Goal: Task Accomplishment & Management: Use online tool/utility

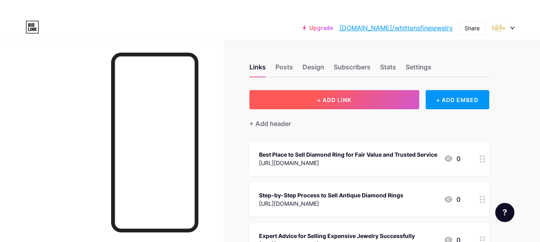
click at [347, 97] on span "+ ADD LINK" at bounding box center [334, 100] width 34 height 7
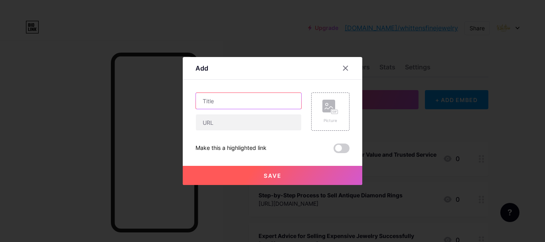
click at [223, 102] on input "text" at bounding box center [248, 101] width 105 height 16
paste input "The Ultimate Guide to Selling Your Diamond Ring Safely Online"
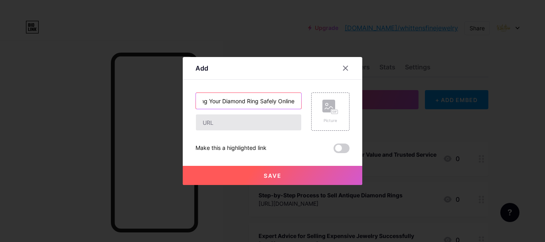
type input "The Ultimate Guide to Selling Your Diamond Ring Safely Online"
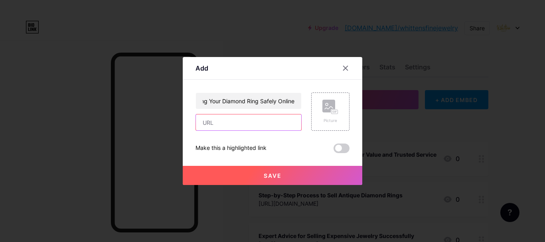
scroll to position [0, 0]
click at [236, 126] on input "text" at bounding box center [248, 123] width 105 height 16
paste input "[URL][DOMAIN_NAME]"
type input "[URL][DOMAIN_NAME]"
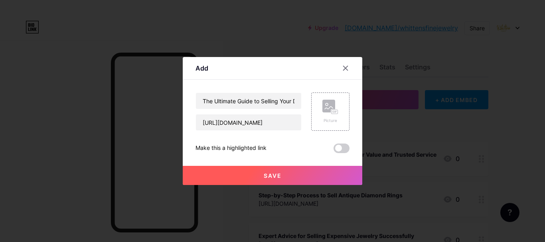
click at [340, 135] on div "The Ultimate Guide to Selling Your Diamond Ring Safely Online [URL][DOMAIN_NAME…" at bounding box center [273, 123] width 154 height 61
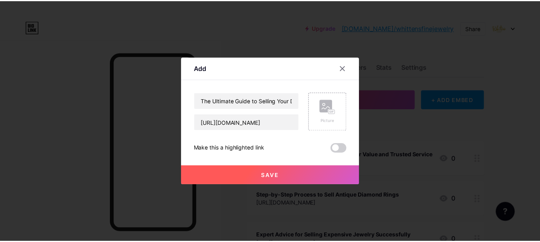
scroll to position [0, 0]
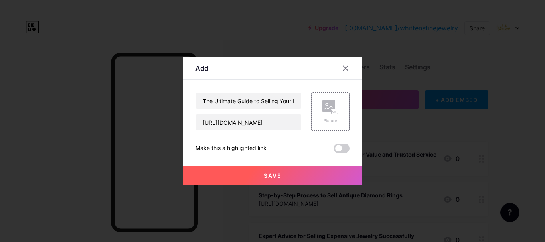
click at [341, 145] on span at bounding box center [342, 149] width 16 height 10
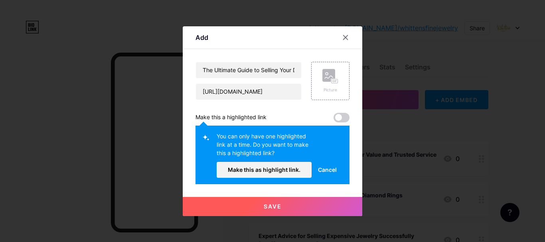
click at [343, 117] on span at bounding box center [342, 118] width 16 height 10
click at [295, 171] on span "Make this as highlight link." at bounding box center [264, 170] width 73 height 7
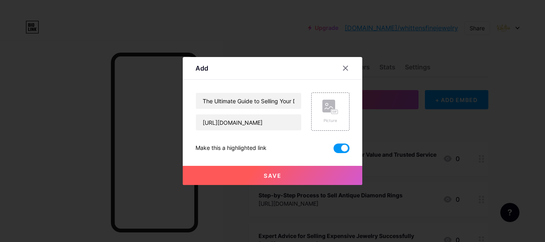
click at [284, 173] on button "Save" at bounding box center [273, 175] width 180 height 19
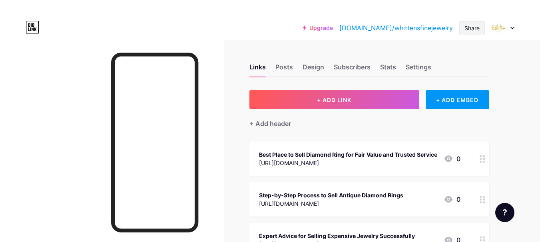
click at [469, 27] on div "Share" at bounding box center [471, 28] width 15 height 8
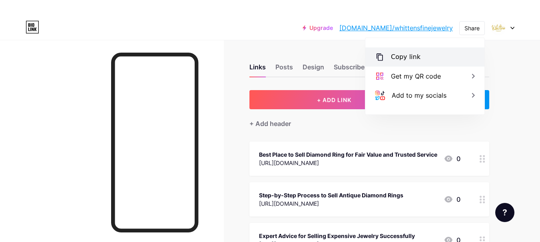
click at [426, 59] on div "Copy link" at bounding box center [424, 57] width 119 height 19
